Goal: Task Accomplishment & Management: Use online tool/utility

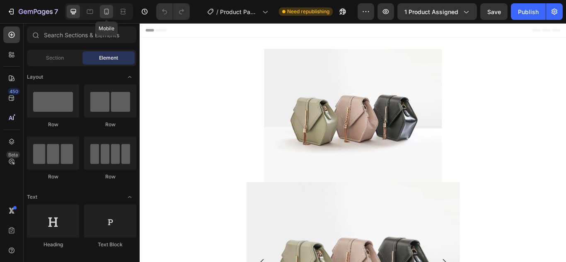
click at [101, 9] on div at bounding box center [106, 11] width 13 height 13
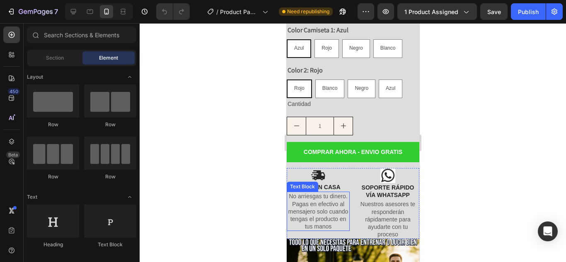
scroll to position [433, 0]
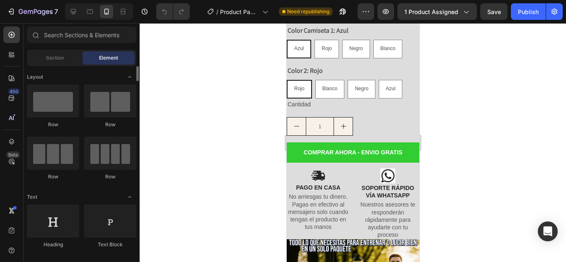
click at [82, 205] on div "Row Row Row Row" at bounding box center [81, 230] width 109 height 51
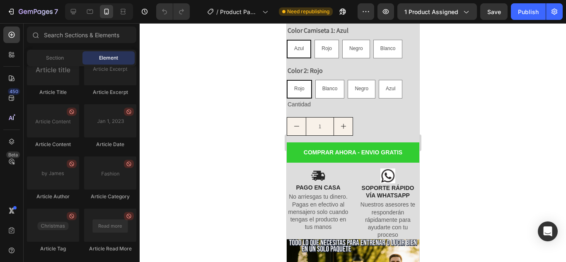
scroll to position [2318, 0]
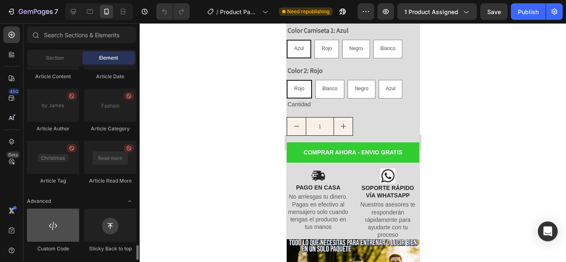
click at [51, 215] on div at bounding box center [53, 225] width 52 height 33
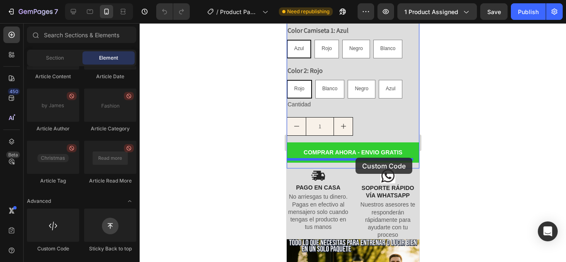
drag, startPoint x: 337, startPoint y: 238, endPoint x: 354, endPoint y: 158, distance: 81.9
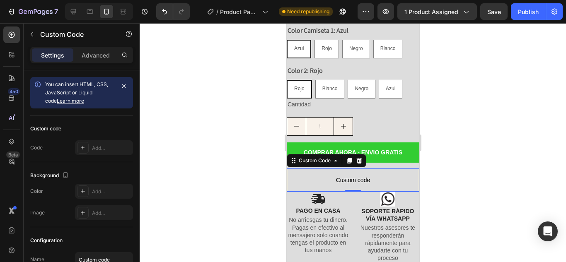
click at [255, 184] on div at bounding box center [353, 142] width 427 height 239
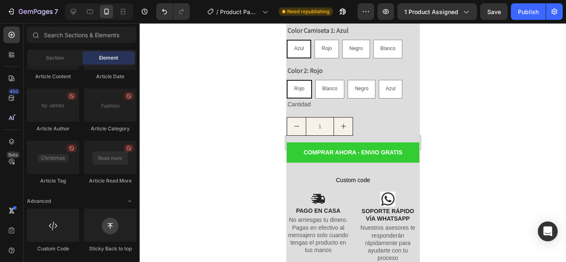
click at [255, 184] on div at bounding box center [353, 142] width 427 height 239
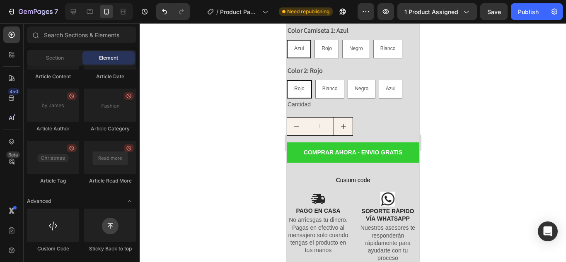
click at [255, 184] on div at bounding box center [353, 142] width 427 height 239
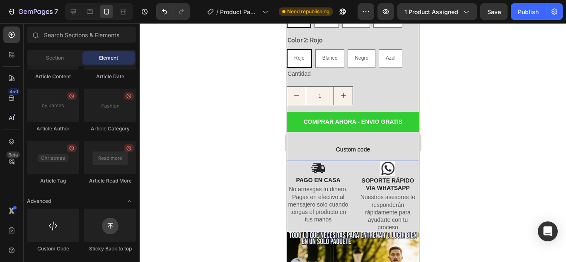
scroll to position [464, 0]
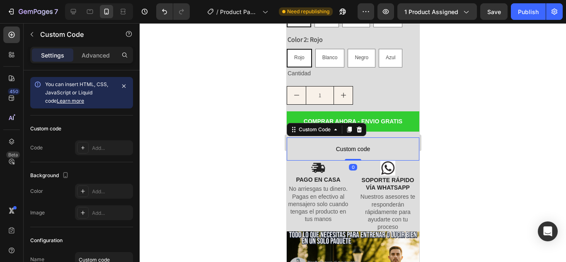
click at [318, 144] on span "Custom code" at bounding box center [352, 149] width 133 height 10
click at [104, 145] on div "Add..." at bounding box center [111, 148] width 39 height 7
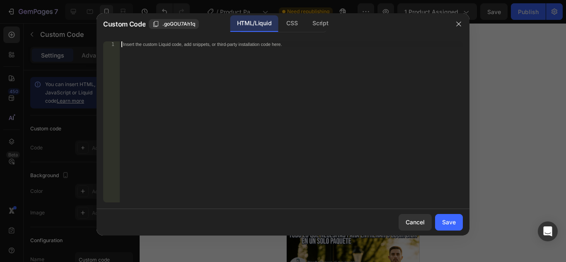
click at [164, 112] on div "Insert the custom Liquid code, add snippets, or third-party installation code h…" at bounding box center [291, 127] width 343 height 173
click at [306, 25] on div "CSS" at bounding box center [320, 23] width 29 height 17
click at [245, 21] on div "HTML/Liquid" at bounding box center [255, 23] width 48 height 17
click at [240, 42] on div "Insert the custom Liquid code, add snippets, or third-party installation code h…" at bounding box center [274, 43] width 302 height 5
paste textarea "</a>"
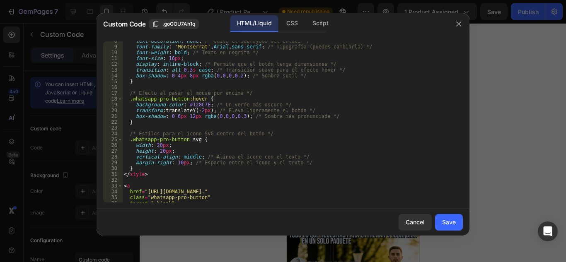
scroll to position [123, 0]
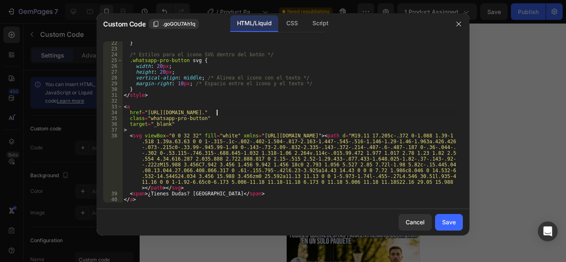
click at [216, 113] on div "} /* Estilos para el icono SVG dentro del botón */ .whatsapp-pro-button svg { w…" at bounding box center [289, 126] width 335 height 173
type textarea "href="[URL][DOMAIN_NAME].""
click at [447, 219] on div "Save" at bounding box center [449, 222] width 14 height 9
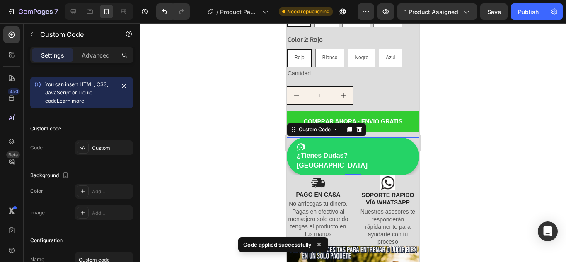
click at [230, 147] on div at bounding box center [353, 142] width 427 height 239
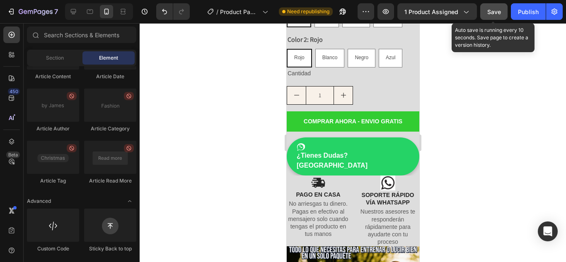
click at [503, 4] on button "Save" at bounding box center [494, 11] width 27 height 17
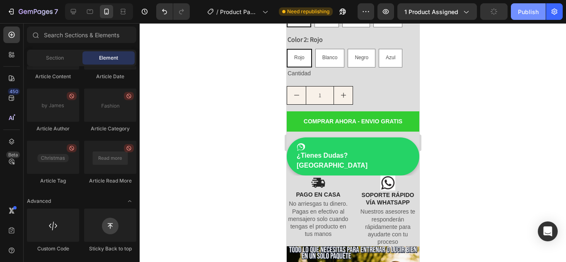
click at [538, 11] on div "Publish" at bounding box center [528, 11] width 21 height 9
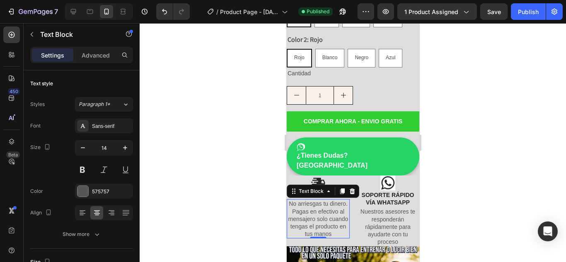
click at [245, 73] on div at bounding box center [353, 142] width 427 height 239
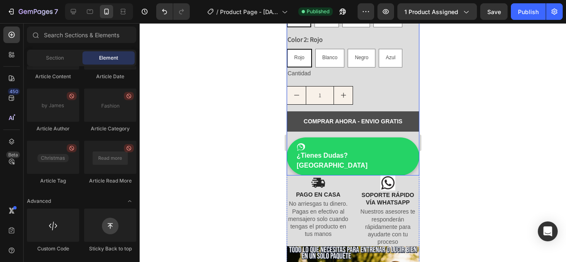
click at [294, 112] on button "COMPRAR AHORA - ENVIO GRATIS" at bounding box center [352, 122] width 133 height 20
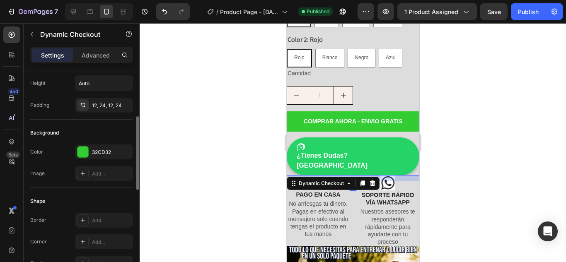
scroll to position [133, 0]
click at [92, 150] on div "32CD32" at bounding box center [104, 151] width 58 height 15
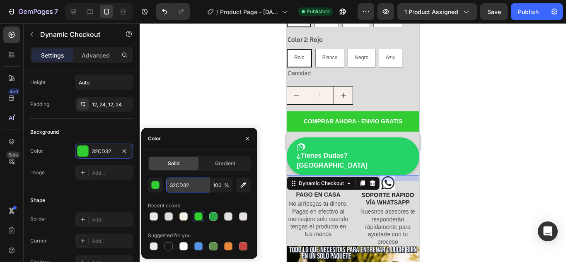
click at [190, 178] on input "32CD32" at bounding box center [187, 185] width 43 height 15
paste input "#128C7E"
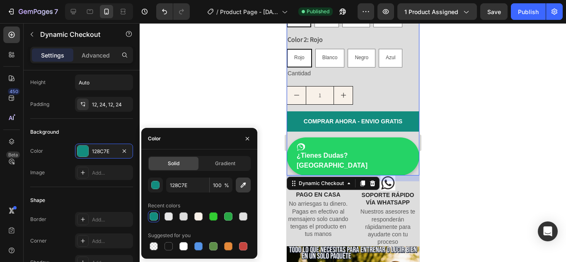
click at [246, 184] on icon "button" at bounding box center [243, 185] width 5 height 5
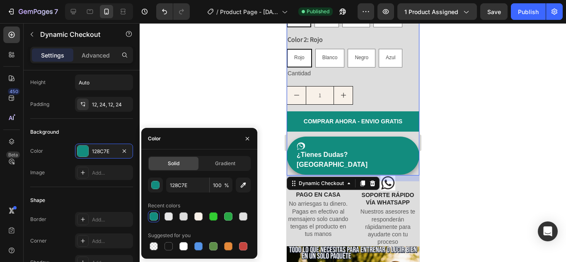
type input "25D366"
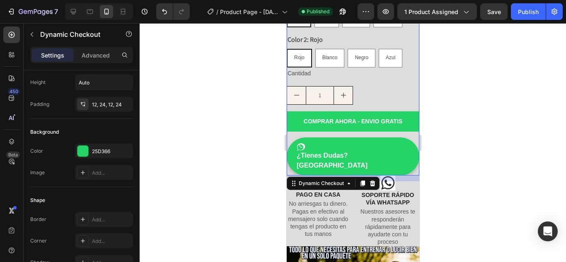
click at [235, 99] on div at bounding box center [353, 142] width 427 height 239
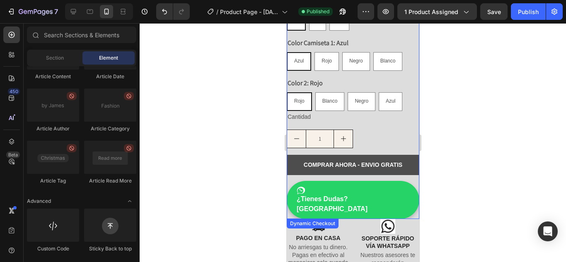
scroll to position [421, 0]
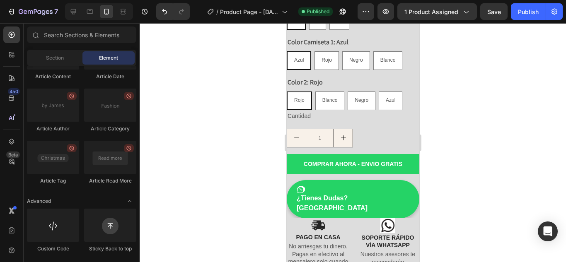
click at [259, 147] on div at bounding box center [353, 142] width 427 height 239
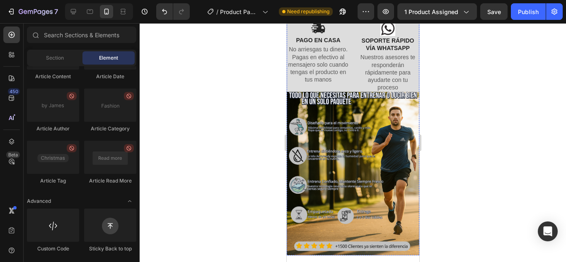
scroll to position [614, 0]
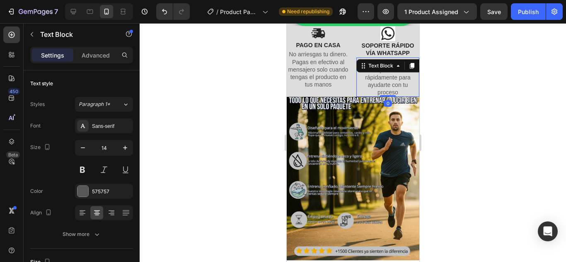
click at [380, 71] on p "Nuestros asesores te responderán rápidamente para ayudarte con tu proceso" at bounding box center [387, 77] width 61 height 38
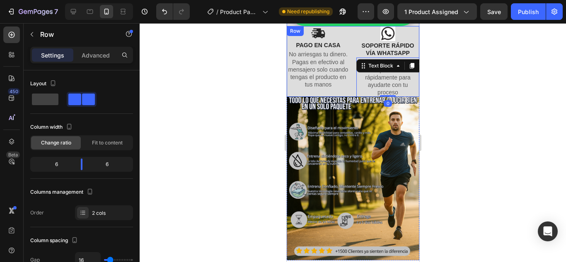
click at [350, 73] on div "Image PAGO EN CASA Text Block No arriesgas tu dinero. Pagas en efectivo al mens…" at bounding box center [352, 61] width 133 height 71
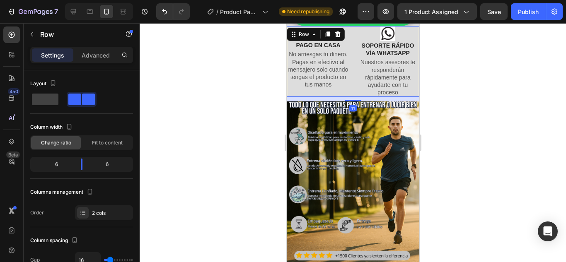
drag, startPoint x: 352, startPoint y: 78, endPoint x: 352, endPoint y: 82, distance: 4.6
click at [352, 100] on div at bounding box center [353, 101] width 17 height 2
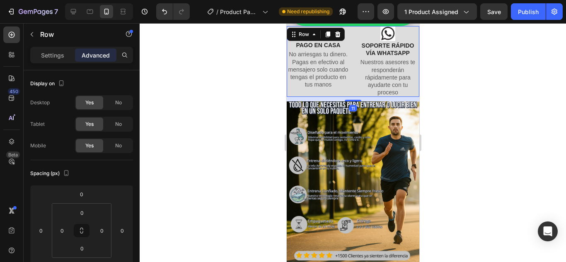
click at [444, 83] on div at bounding box center [353, 142] width 427 height 239
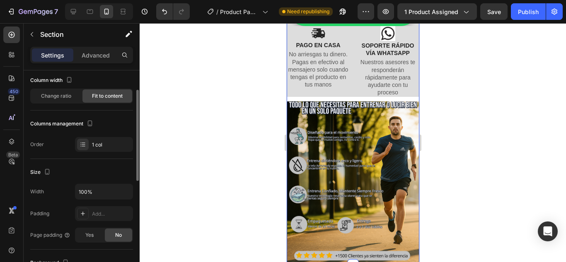
scroll to position [0, 0]
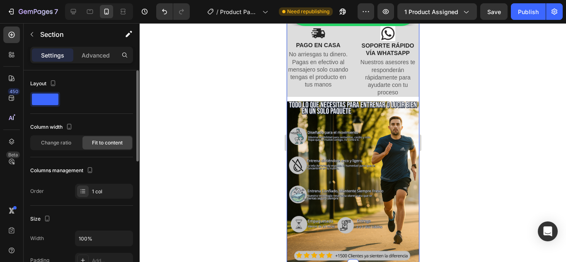
click at [51, 97] on span at bounding box center [45, 100] width 27 height 12
click at [89, 54] on p "Advanced" at bounding box center [96, 55] width 28 height 9
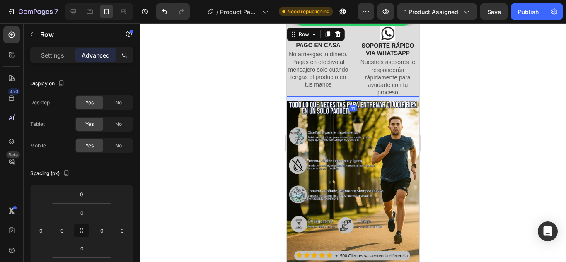
drag, startPoint x: 353, startPoint y: 82, endPoint x: 350, endPoint y: 71, distance: 11.2
click at [350, 71] on div "Image PAGO EN CASA Text Block No arriesgas tu dinero. Pagas en efectivo al mens…" at bounding box center [352, 61] width 133 height 71
type input "0"
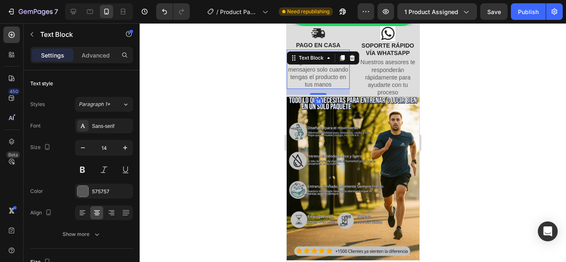
drag, startPoint x: 315, startPoint y: 76, endPoint x: 338, endPoint y: 82, distance: 23.5
click at [338, 89] on div "14" at bounding box center [317, 89] width 63 height 0
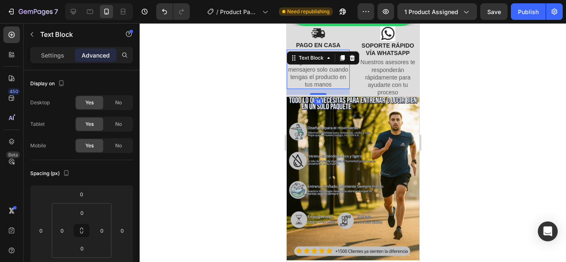
click at [256, 73] on div at bounding box center [353, 142] width 427 height 239
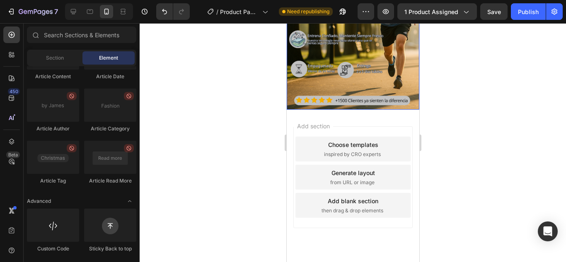
scroll to position [766, 0]
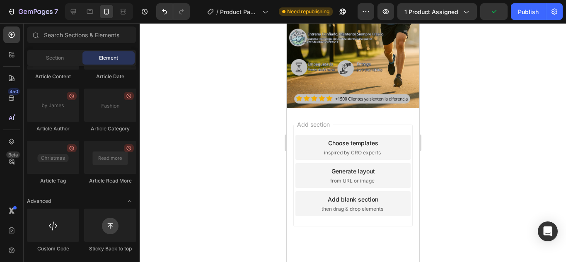
click at [179, 67] on div at bounding box center [353, 142] width 427 height 239
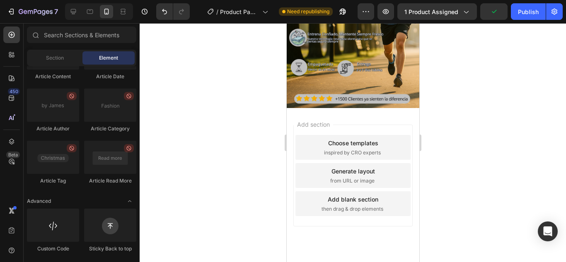
click at [177, 71] on div at bounding box center [353, 142] width 427 height 239
click at [308, 120] on span "Add section" at bounding box center [313, 124] width 39 height 9
click at [304, 108] on div "Add section Choose templates inspired by CRO experts Generate layout from URL o…" at bounding box center [352, 187] width 133 height 158
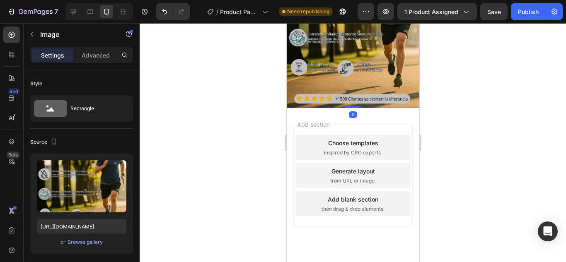
click at [202, 77] on div at bounding box center [353, 142] width 427 height 239
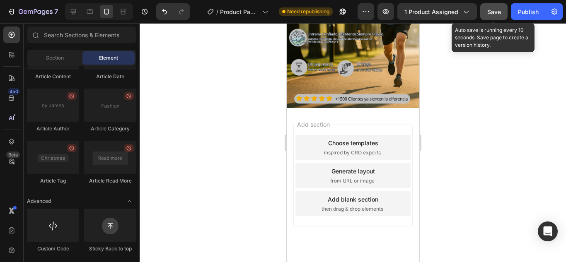
click at [503, 17] on button "Save" at bounding box center [494, 11] width 27 height 17
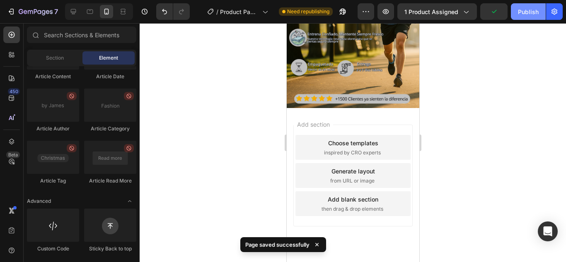
click at [520, 13] on div "Publish" at bounding box center [528, 11] width 21 height 9
